Goal: Navigation & Orientation: Find specific page/section

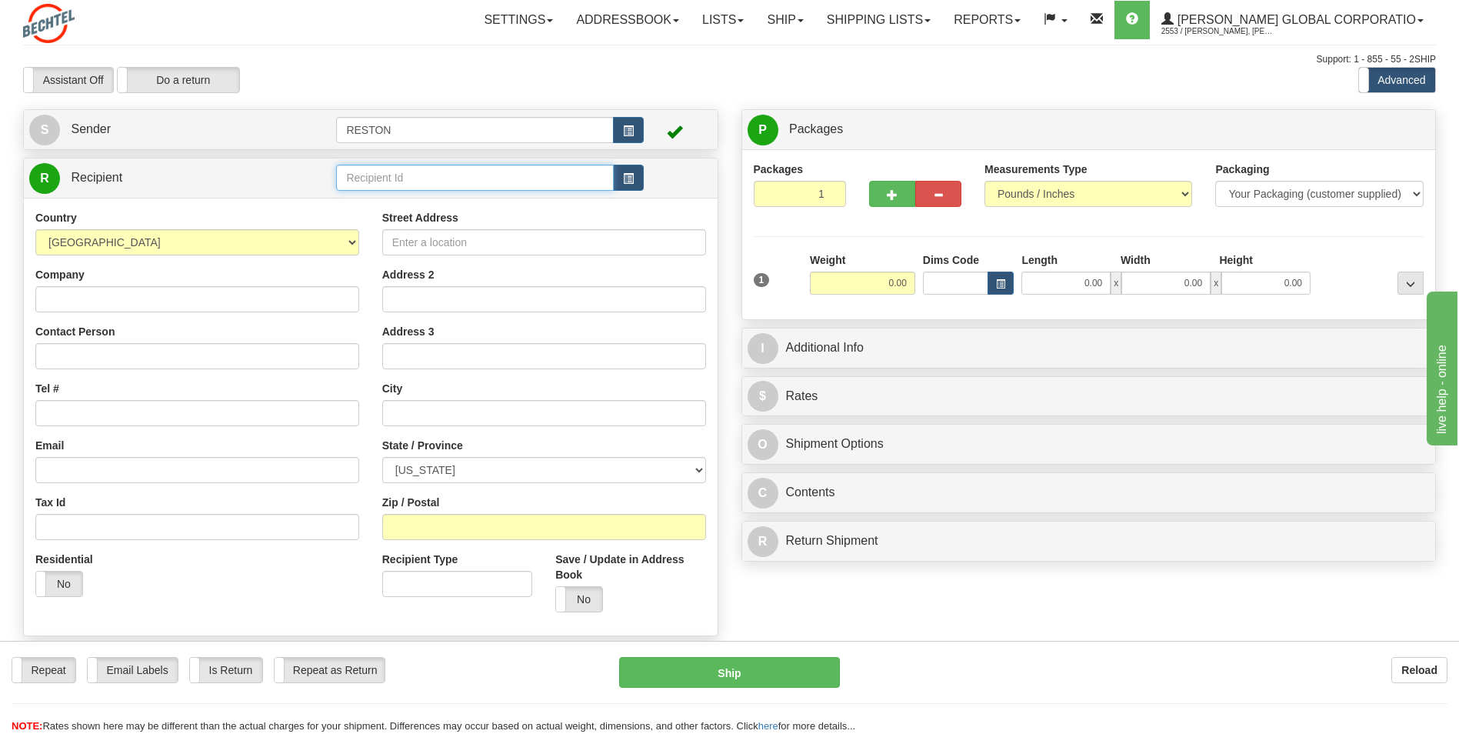
click at [515, 179] on input "text" at bounding box center [474, 178] width 277 height 26
click at [645, 171] on td at bounding box center [678, 178] width 68 height 32
click at [634, 175] on button "button" at bounding box center [628, 178] width 31 height 26
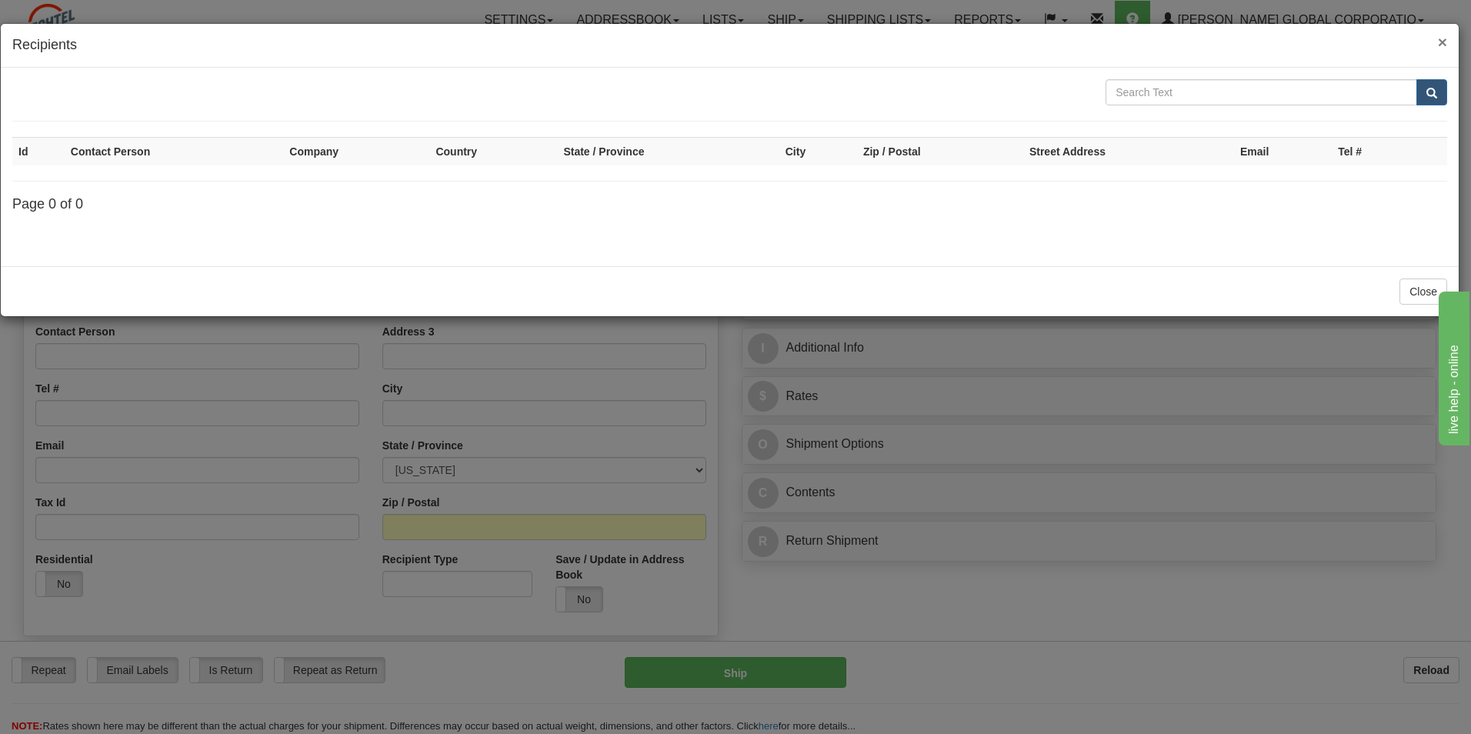
click at [1439, 44] on span "×" at bounding box center [1442, 42] width 9 height 18
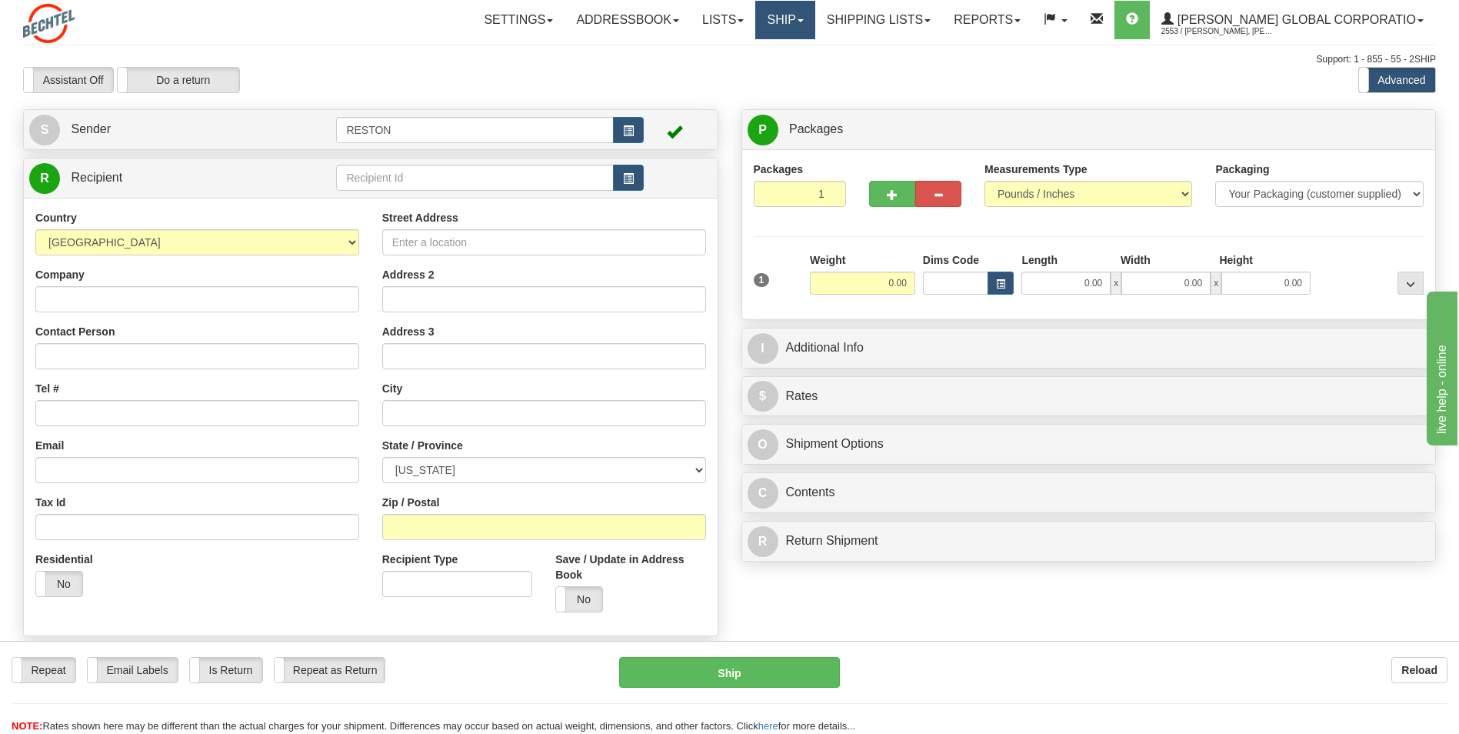
click at [815, 16] on link "Ship" at bounding box center [784, 20] width 59 height 38
click at [921, 6] on link "Shipping lists" at bounding box center [878, 20] width 127 height 38
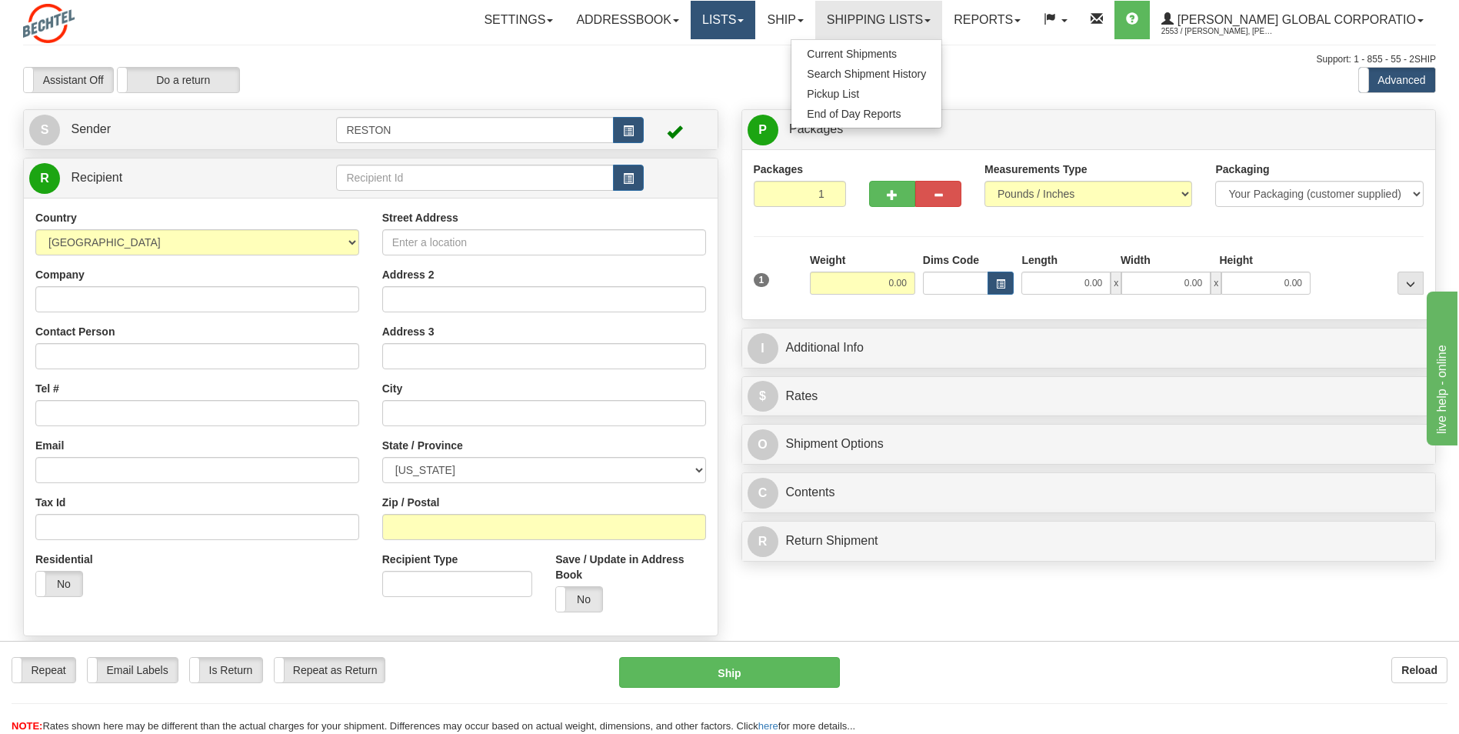
click at [742, 23] on link "Lists" at bounding box center [723, 20] width 65 height 38
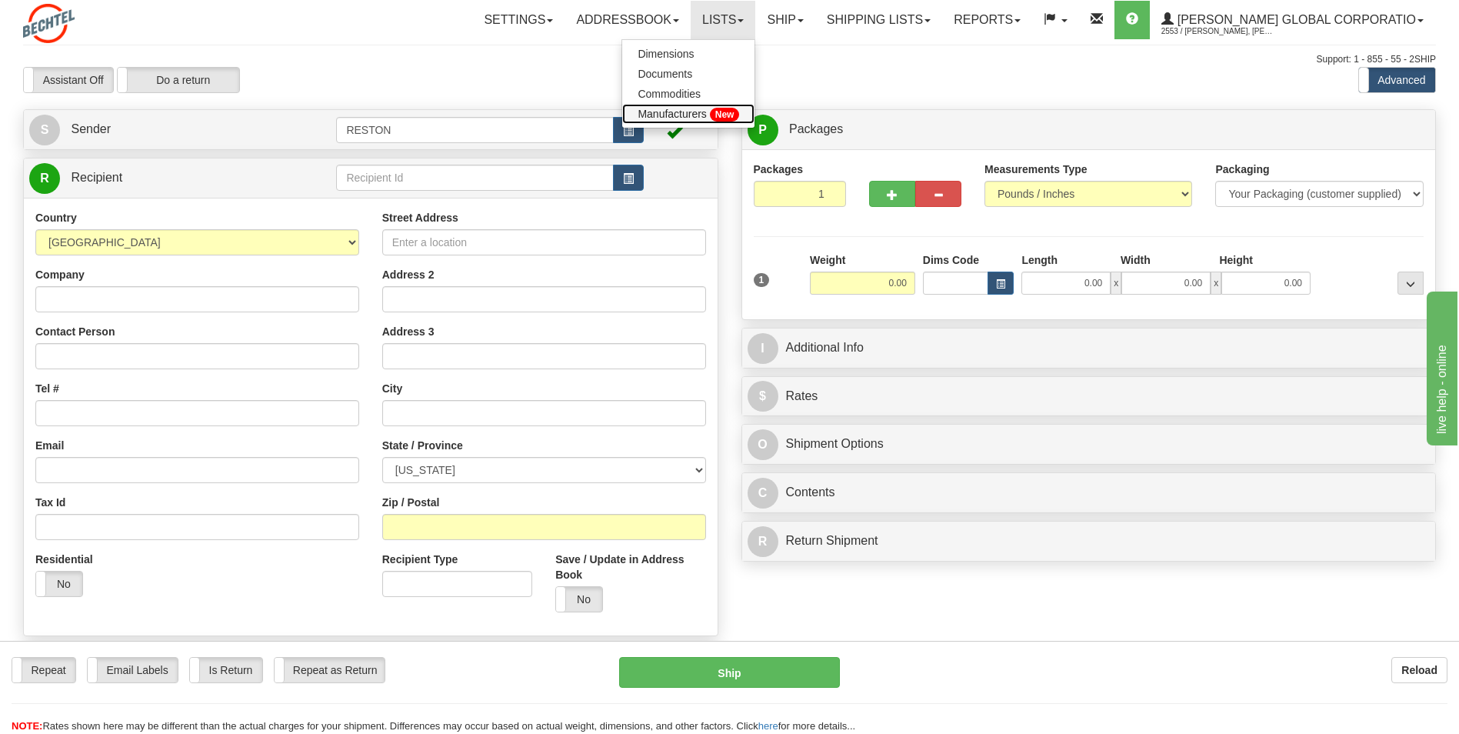
click at [706, 112] on span "Manufacturers" at bounding box center [672, 114] width 68 height 12
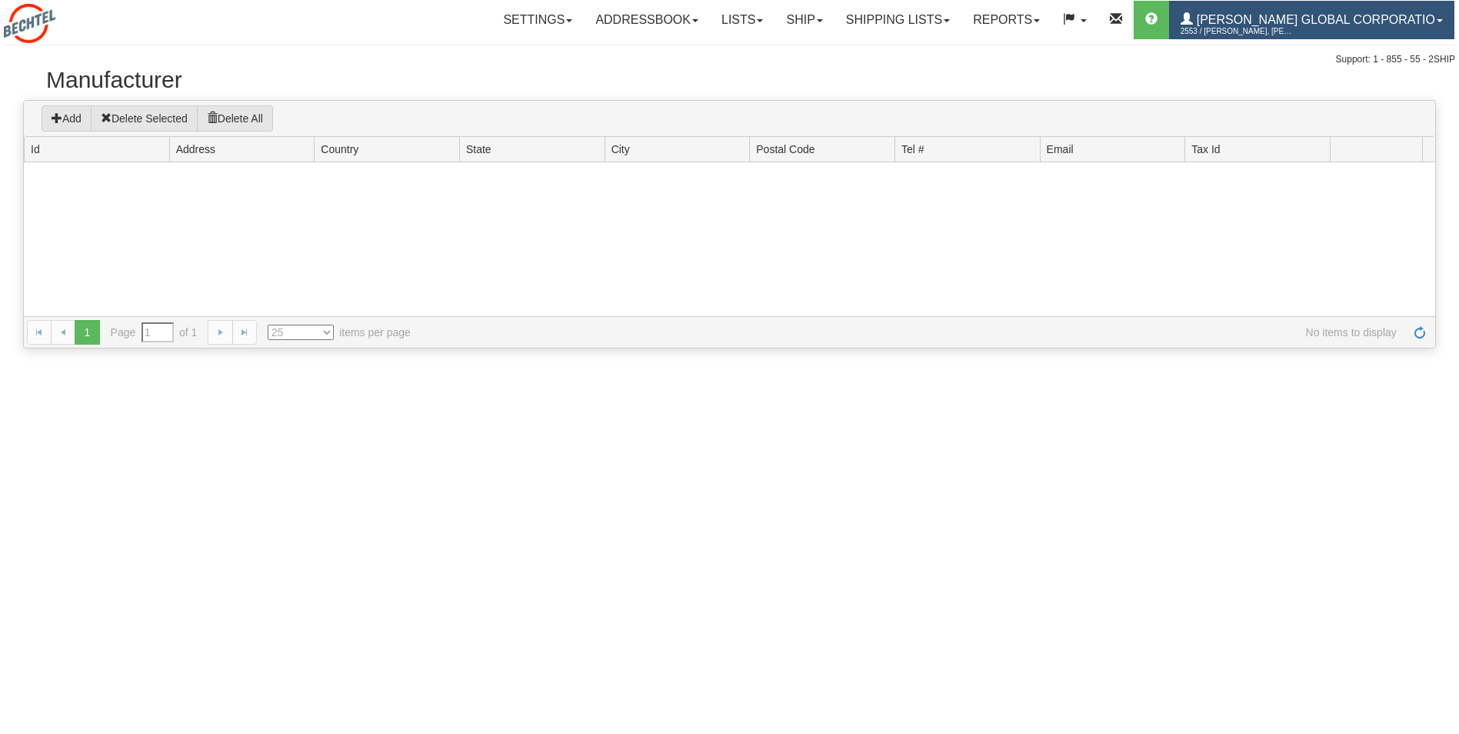
click at [1296, 33] on span "2553 / [PERSON_NAME], [PERSON_NAME] Moideen [PERSON_NAME]" at bounding box center [1238, 31] width 115 height 15
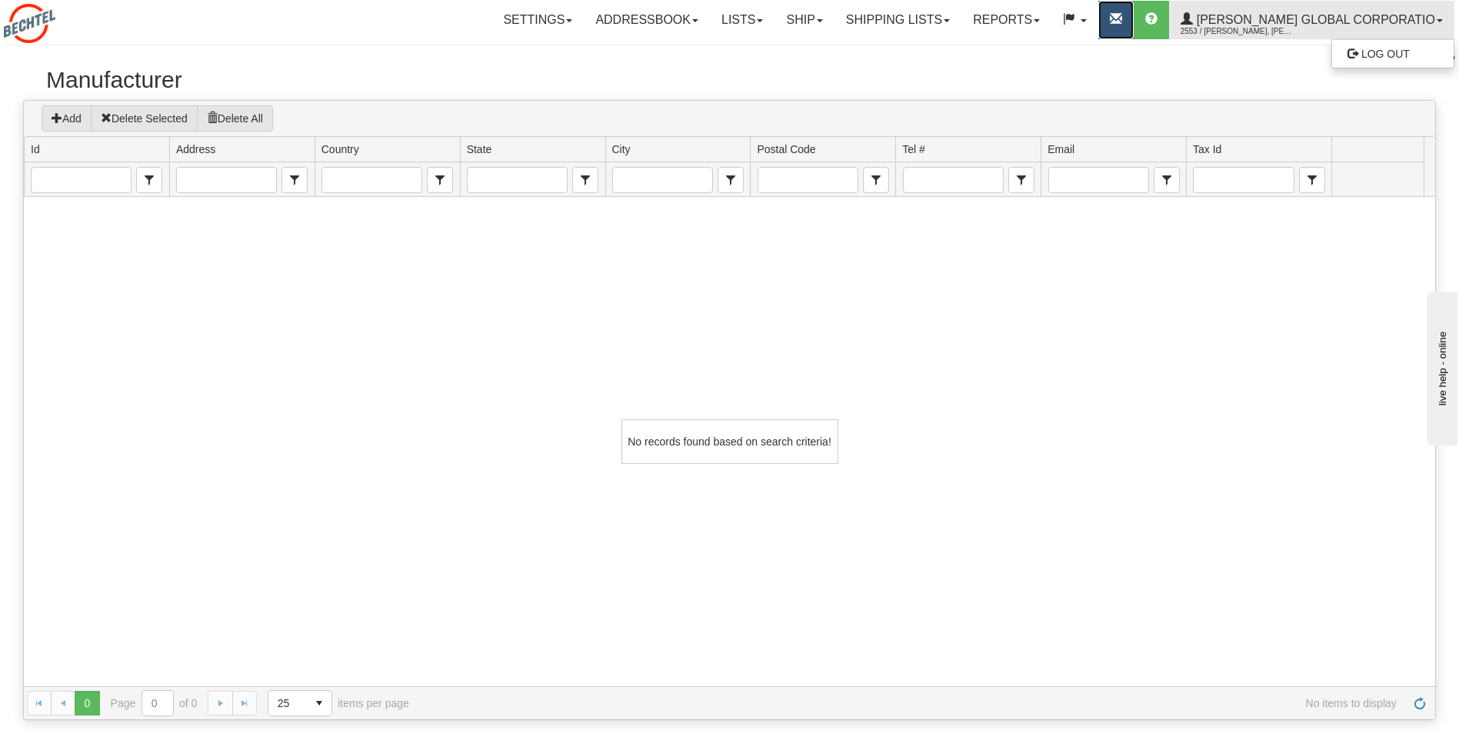
click at [1134, 31] on link at bounding box center [1115, 20] width 35 height 38
